Goal: Information Seeking & Learning: Learn about a topic

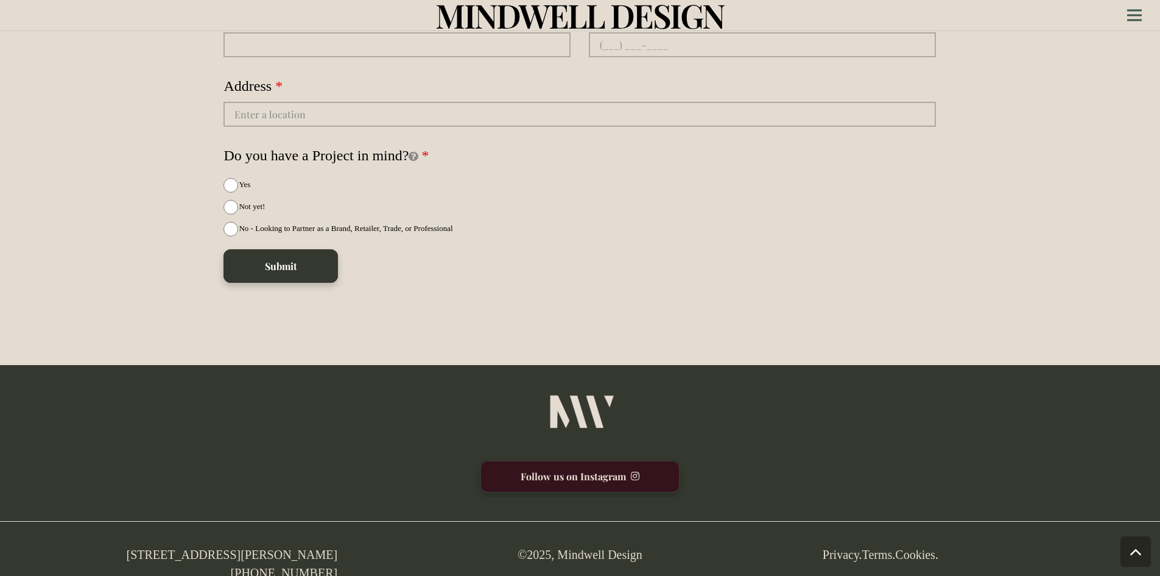
scroll to position [3469, 0]
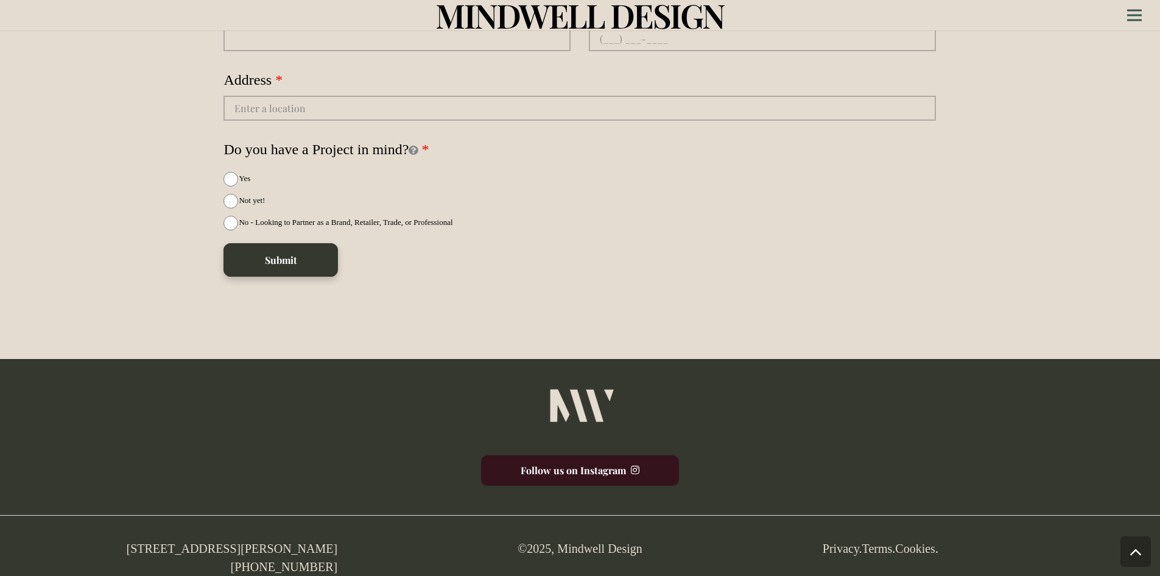
click at [582, 471] on link "Follow us on Instagram" at bounding box center [580, 470] width 200 height 33
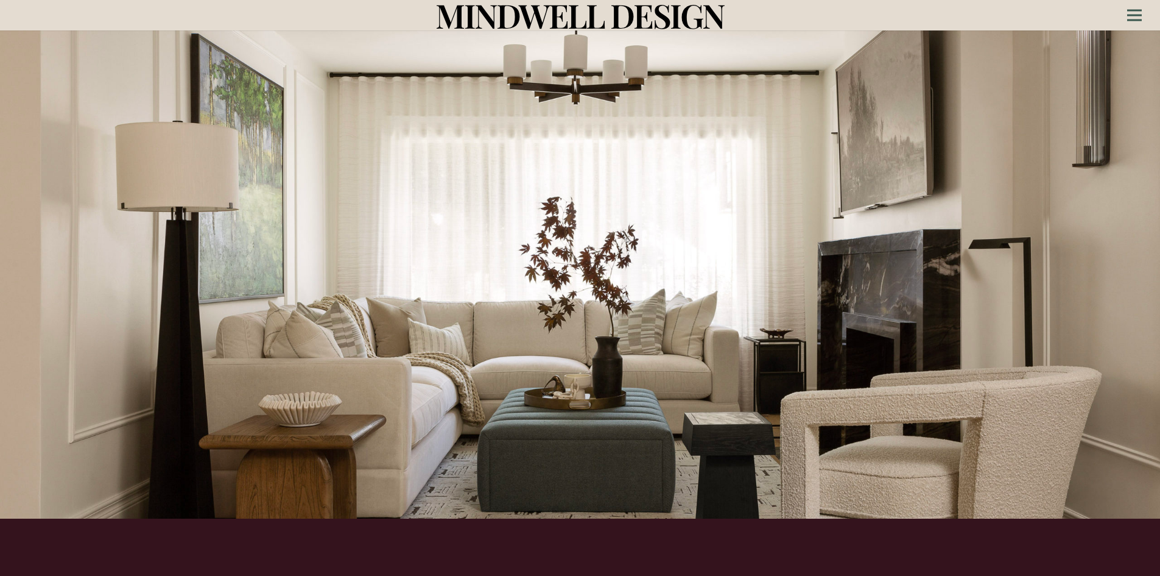
scroll to position [0, 0]
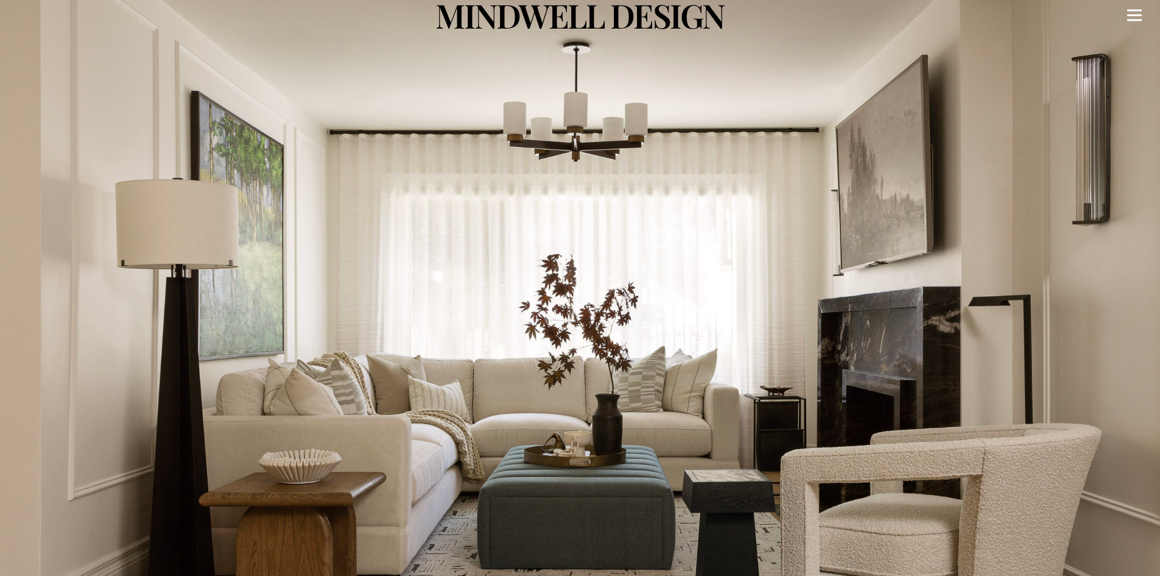
click at [1131, 15] on icon "Menu" at bounding box center [1134, 16] width 15 height 2
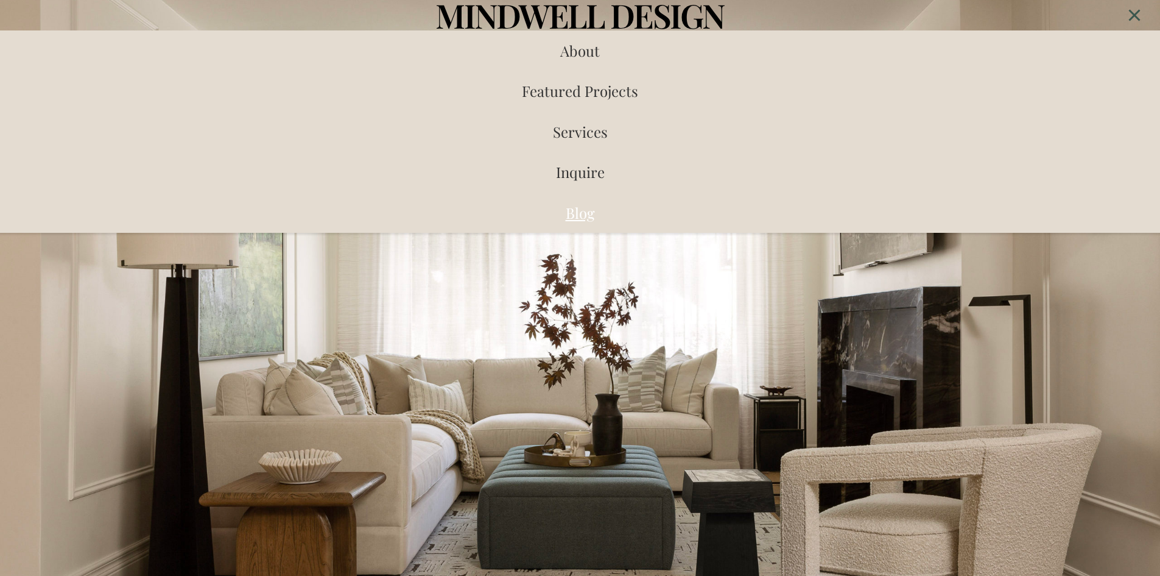
click at [578, 216] on span "Blog" at bounding box center [580, 212] width 29 height 19
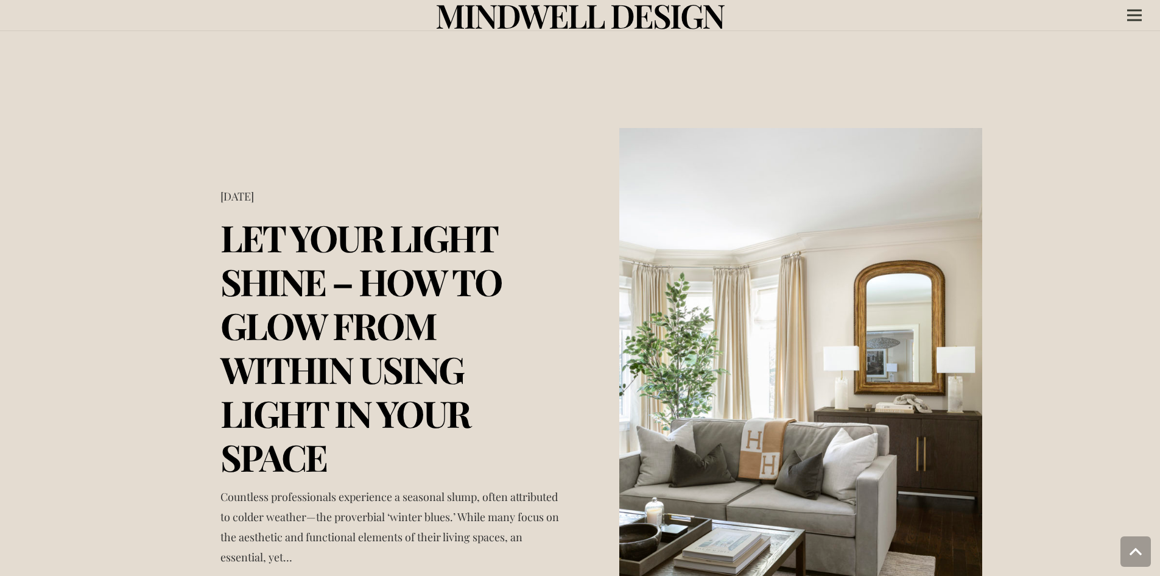
scroll to position [1645, 0]
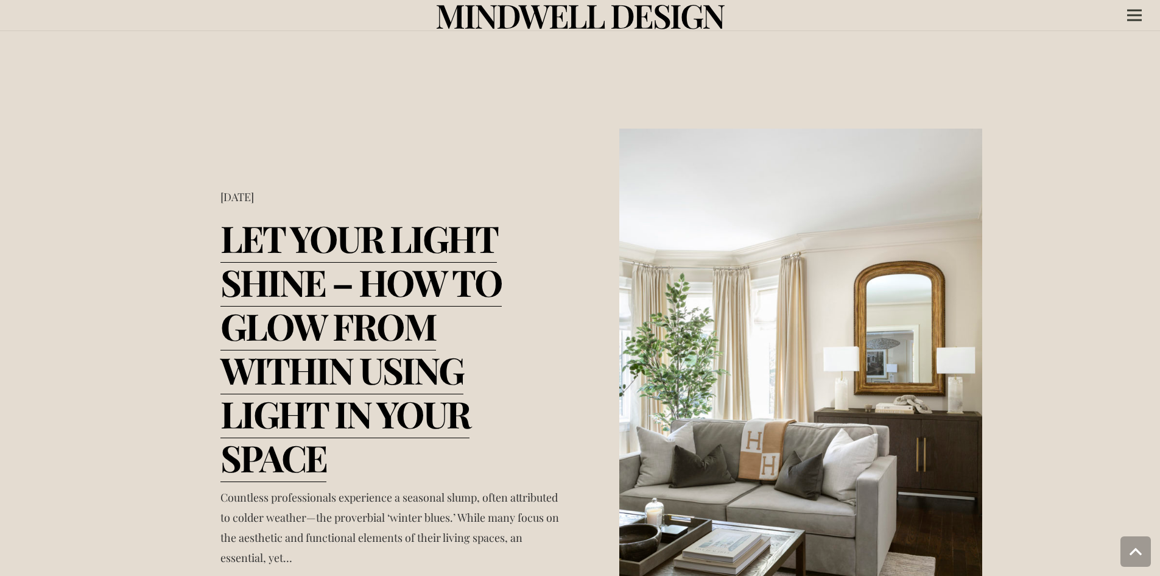
click at [376, 281] on link "Let Your Light Shine – How to Glow From Within Using Light in Your Space" at bounding box center [360, 347] width 281 height 269
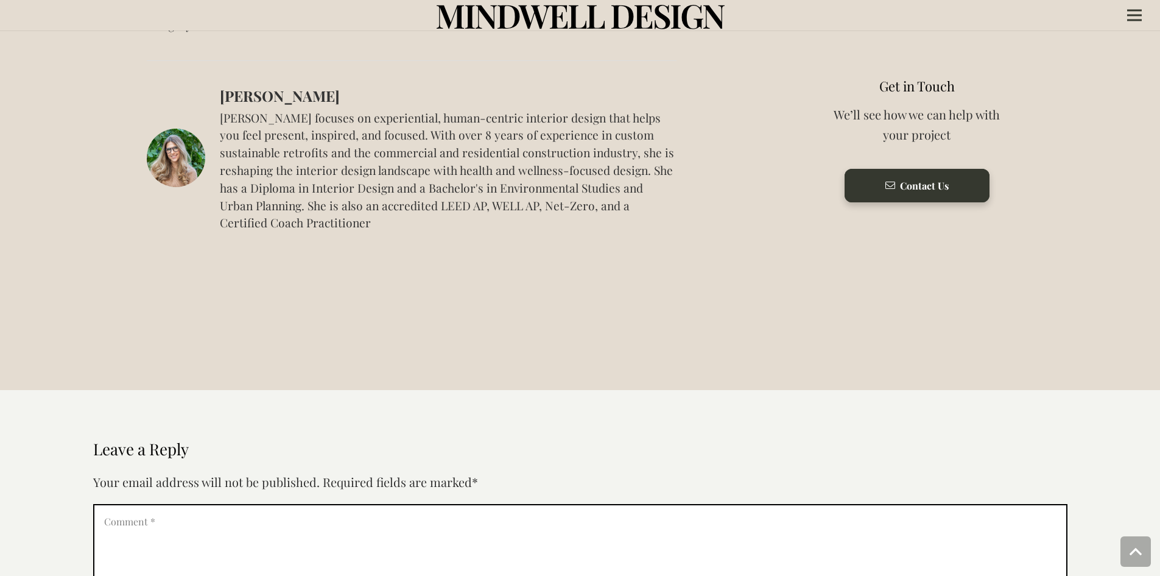
scroll to position [4347, 0]
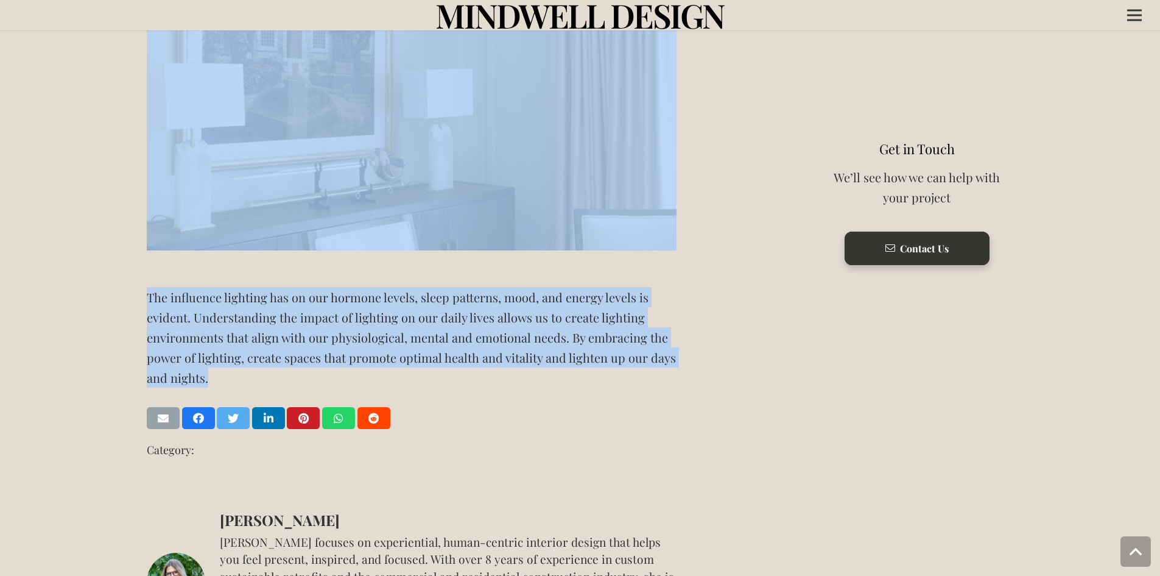
drag, startPoint x: 185, startPoint y: 77, endPoint x: 593, endPoint y: 384, distance: 510.8
copy div "Let Your Light Shine – How to Glow From Within Using Light in Your Space Posted…"
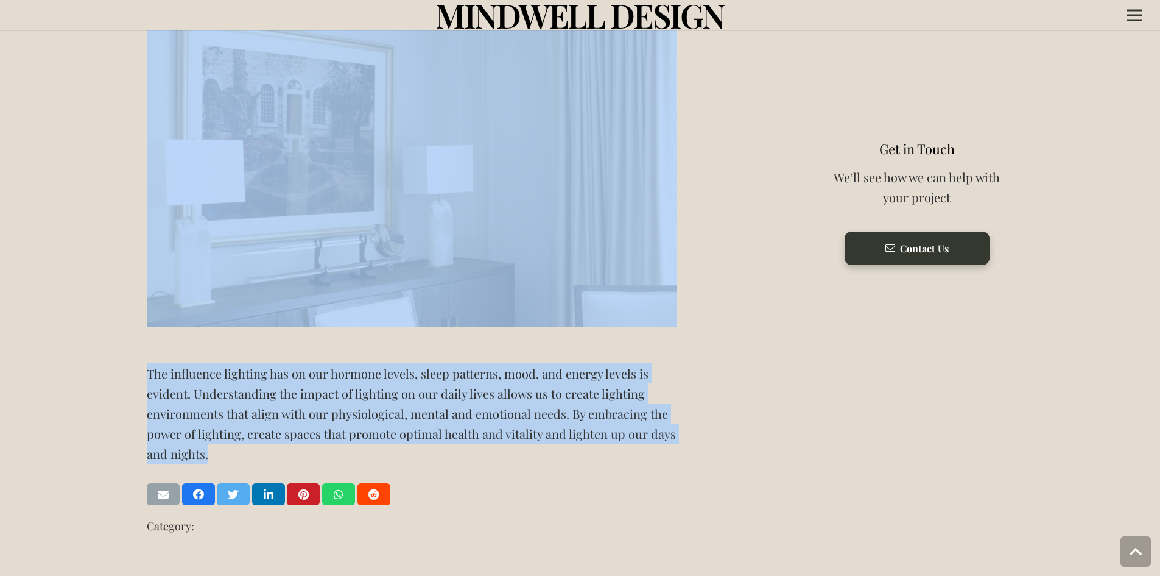
scroll to position [4103, 0]
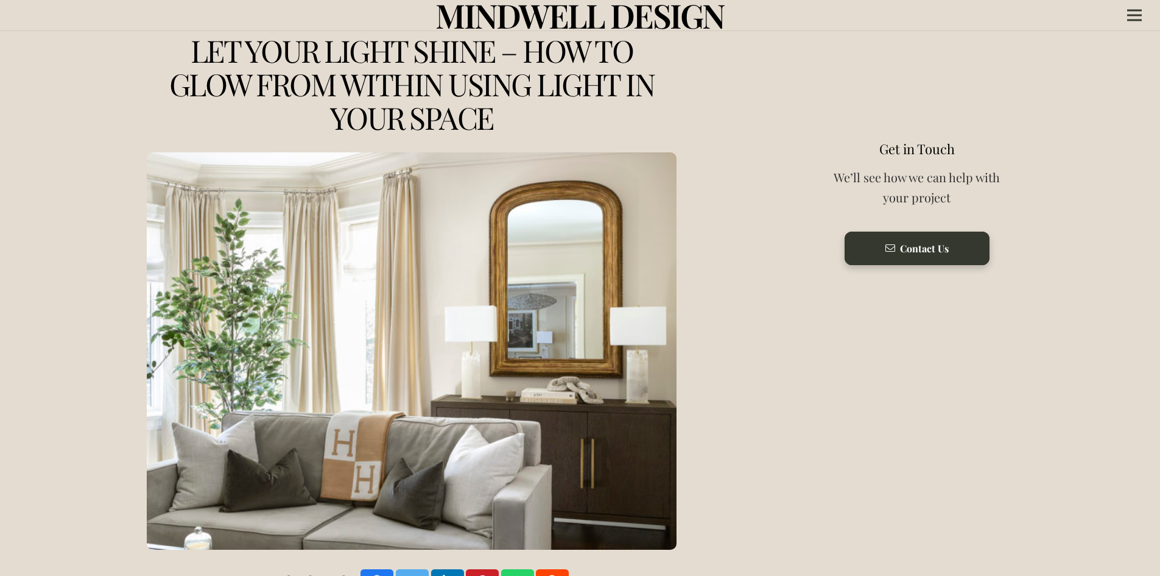
scroll to position [0, 0]
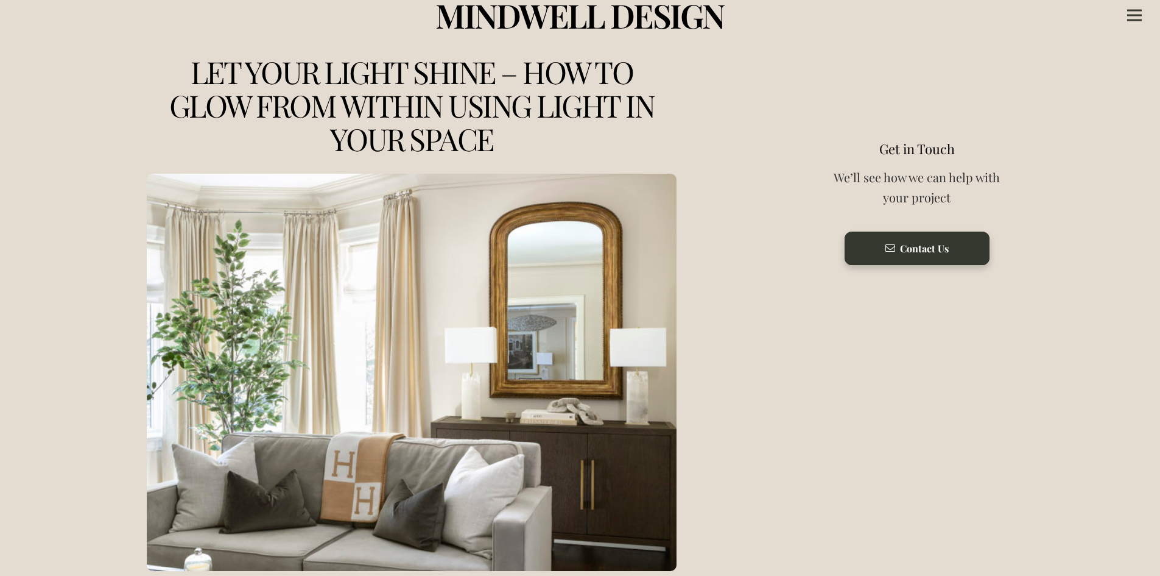
click at [527, 13] on span "MINDWELL DESIGN" at bounding box center [579, 15] width 289 height 44
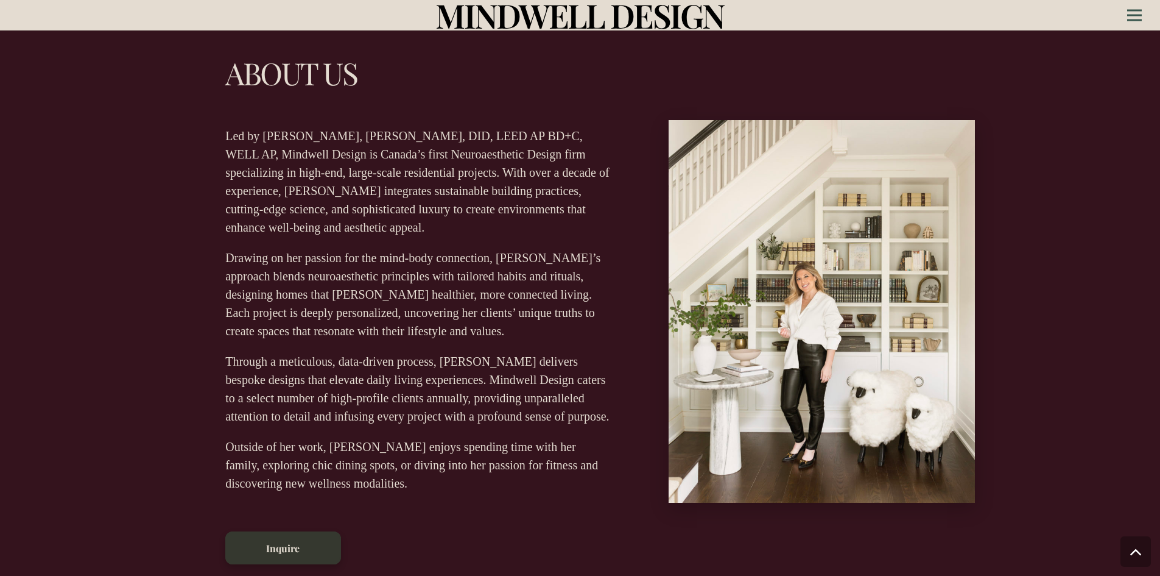
scroll to position [548, 0]
